Goal: Task Accomplishment & Management: Use online tool/utility

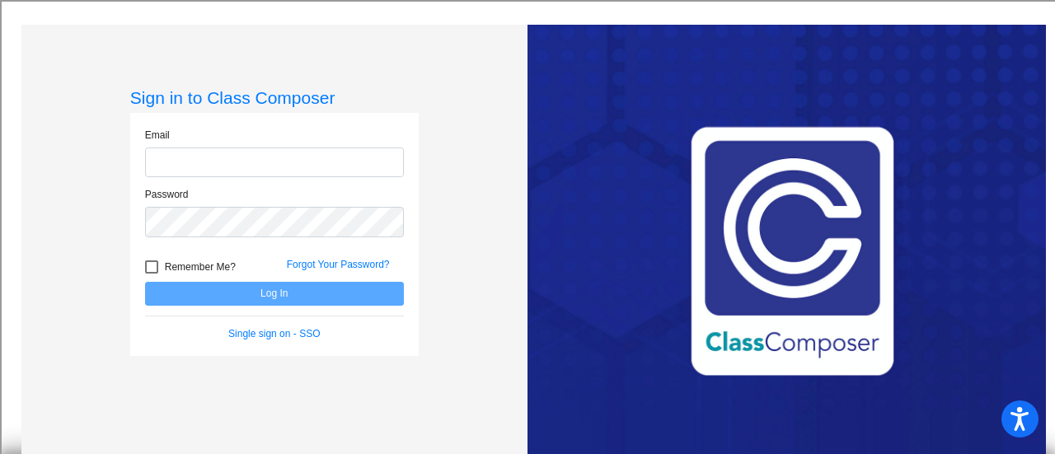
type input "[EMAIL_ADDRESS][DOMAIN_NAME]"
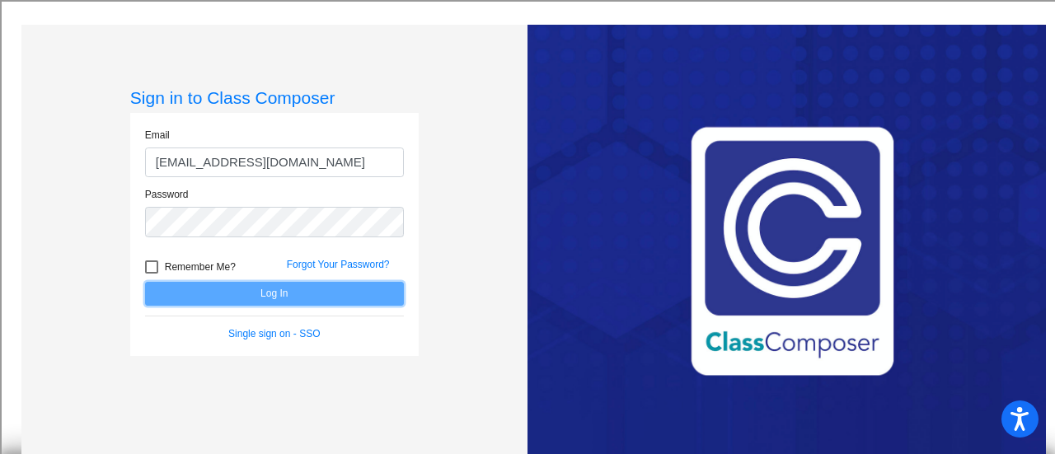
click at [333, 290] on button "Log In" at bounding box center [274, 294] width 259 height 24
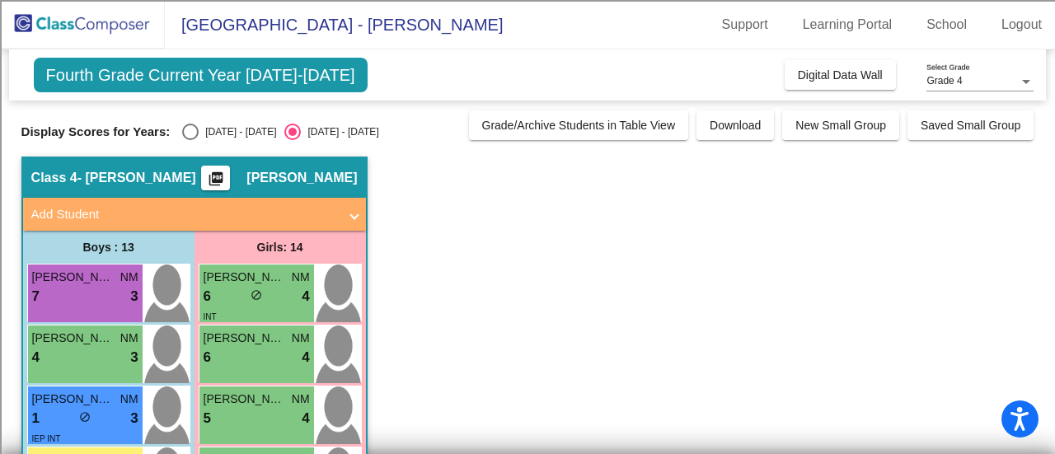
click at [312, 81] on span "Fourth Grade Current Year [DATE]-[DATE]" at bounding box center [201, 75] width 334 height 35
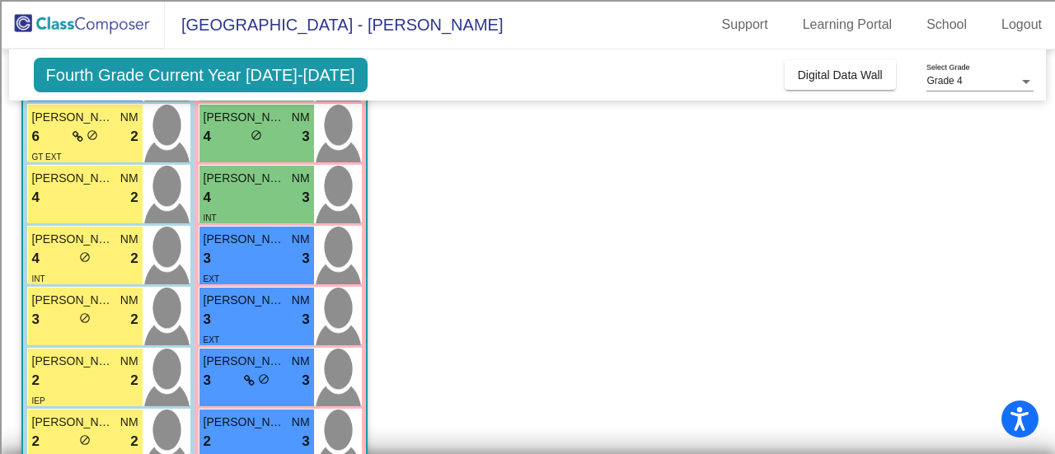
scroll to position [344, 0]
click at [125, 141] on div "6 lock do_not_disturb_alt 2" at bounding box center [85, 135] width 106 height 21
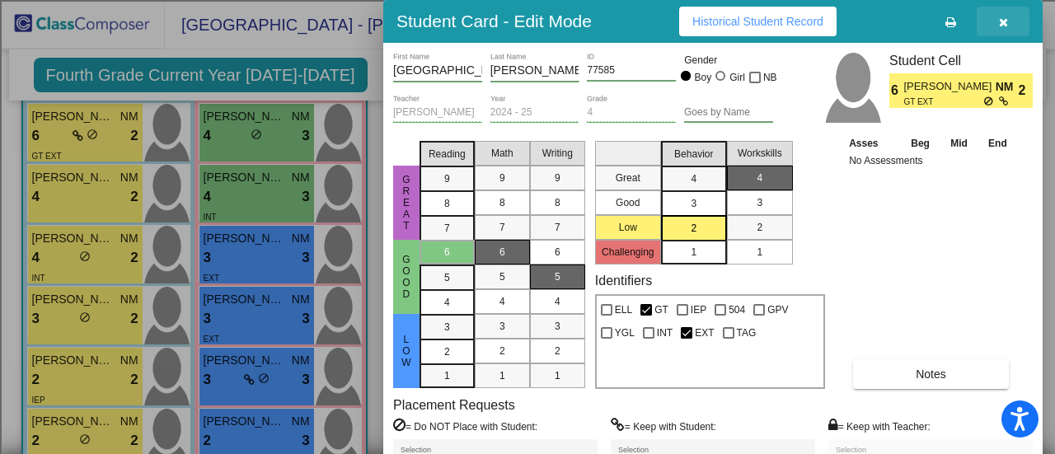
click at [1002, 21] on icon "button" at bounding box center [1003, 22] width 9 height 12
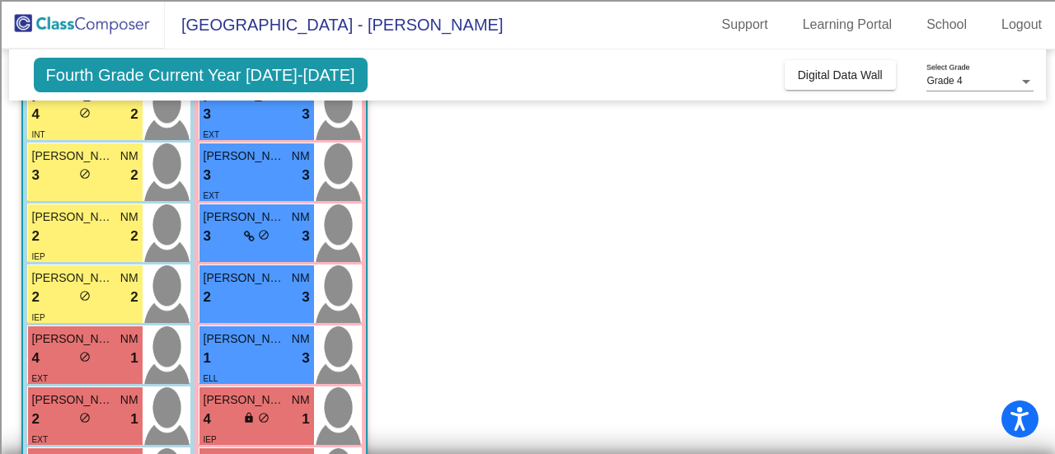
scroll to position [490, 0]
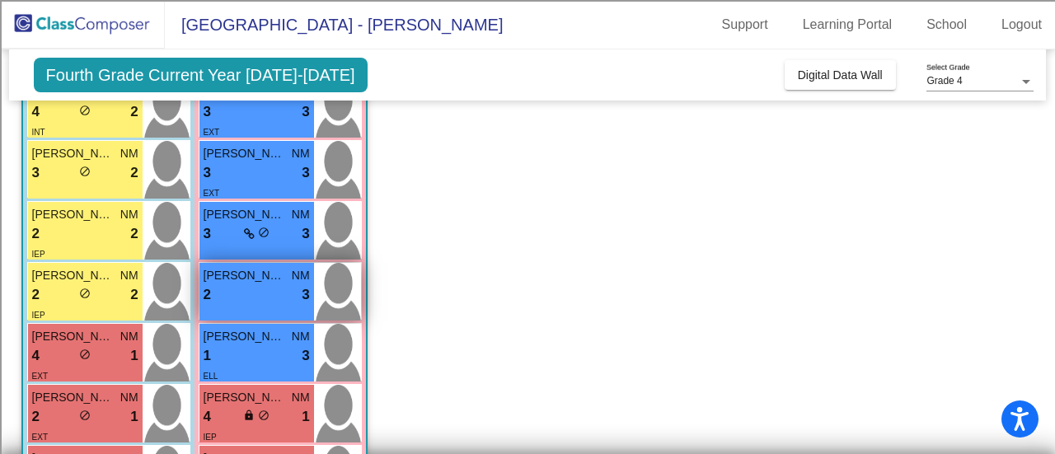
click at [254, 293] on div "2 lock do_not_disturb_alt 3" at bounding box center [257, 294] width 106 height 21
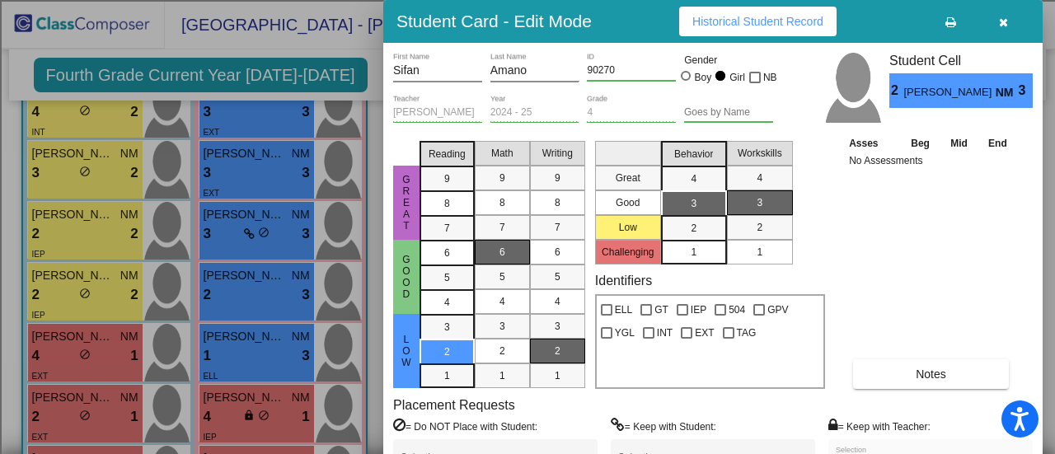
click at [1000, 16] on icon "button" at bounding box center [1003, 22] width 9 height 12
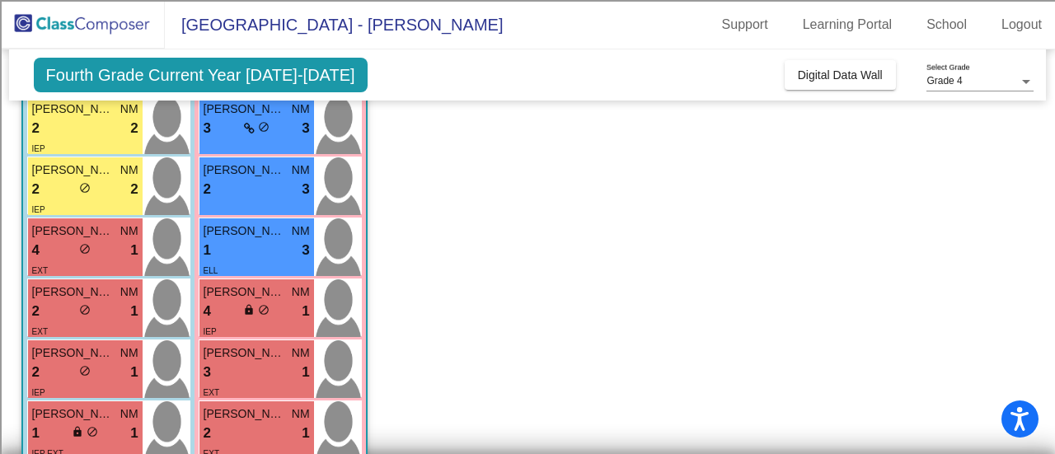
scroll to position [689, 0]
